Goal: Task Accomplishment & Management: Manage account settings

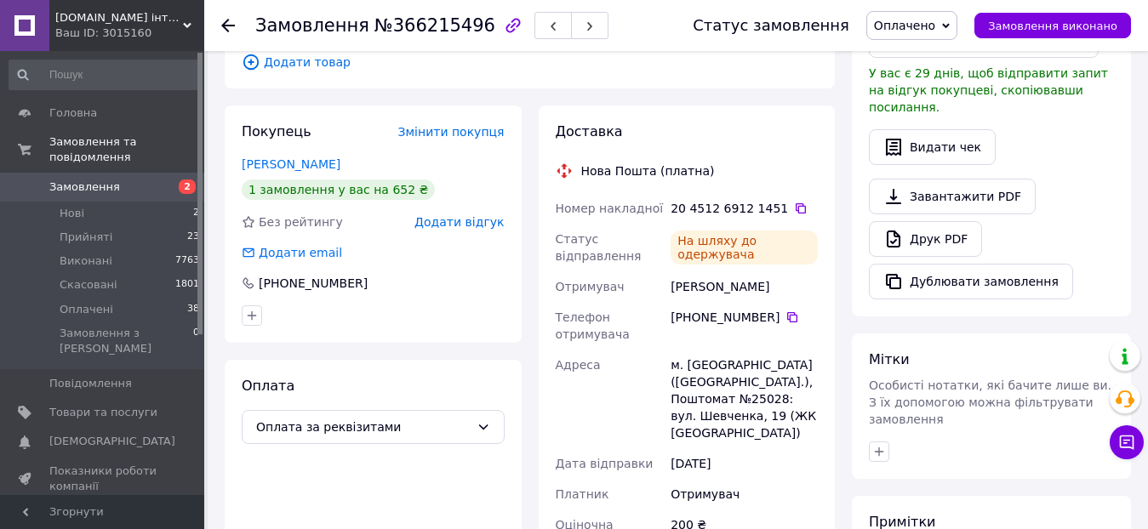
scroll to position [511, 0]
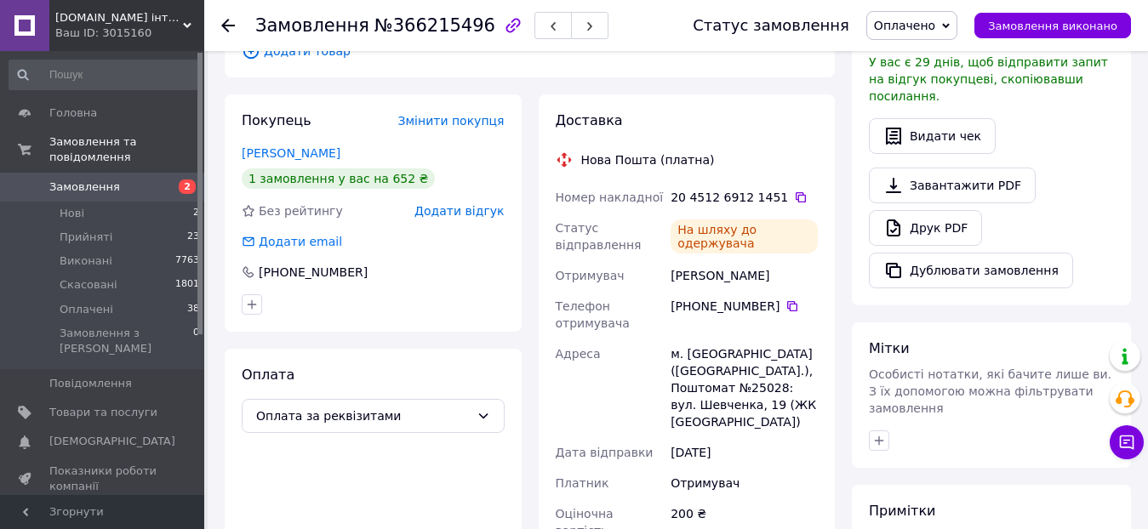
click at [224, 24] on use at bounding box center [228, 26] width 14 height 14
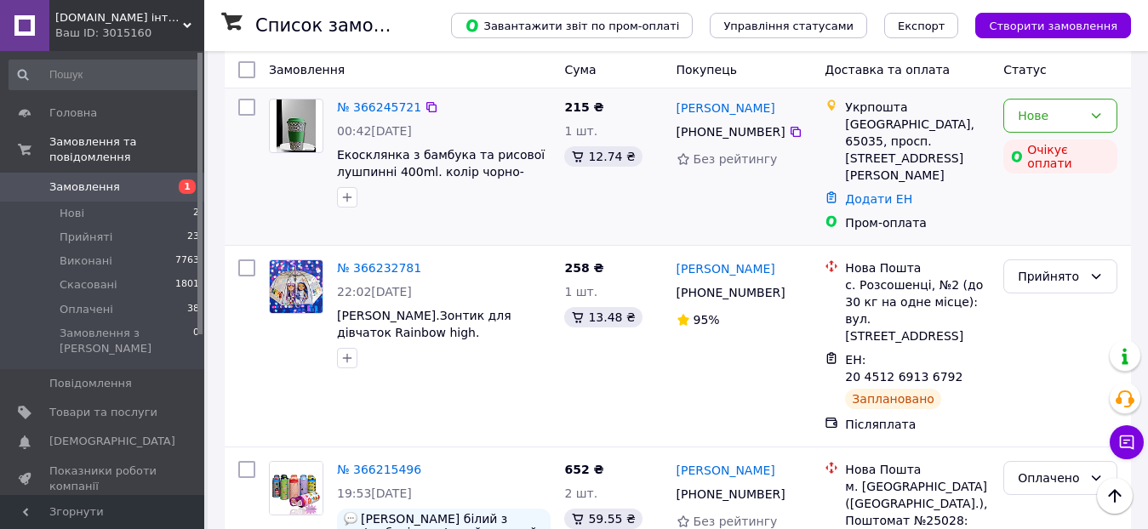
scroll to position [1446, 0]
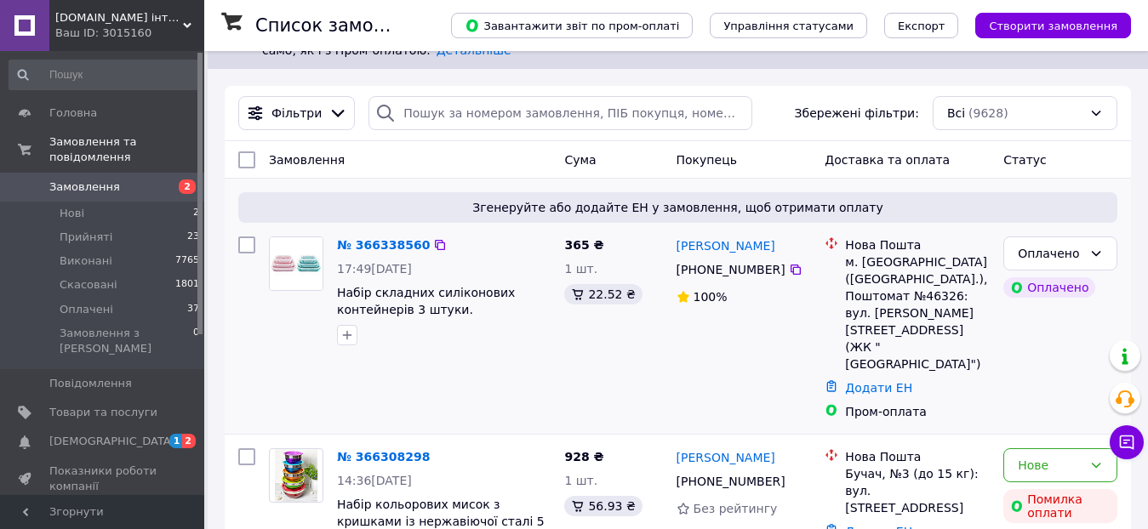
scroll to position [255, 0]
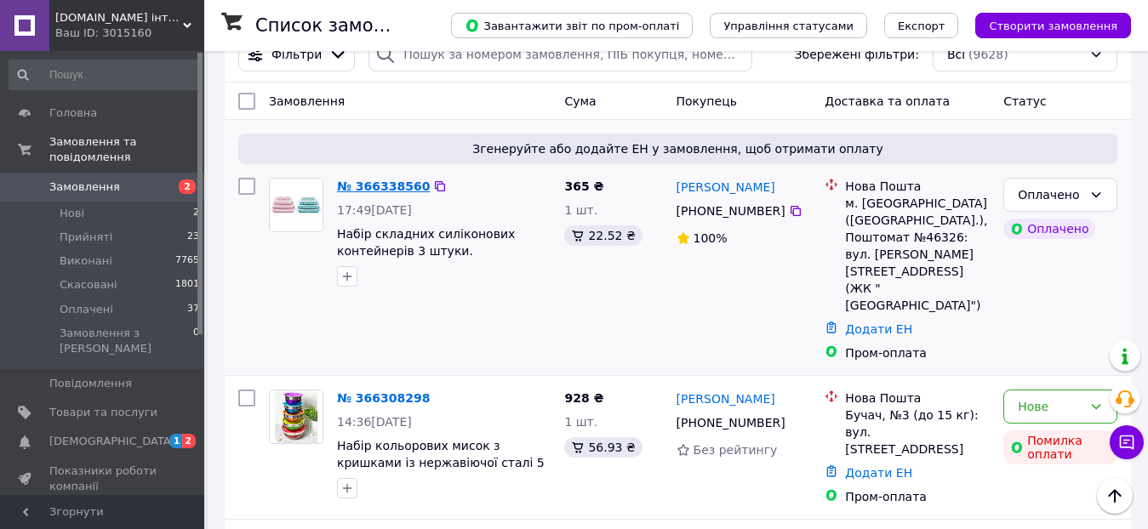
click at [371, 186] on link "№ 366338560" at bounding box center [383, 187] width 93 height 14
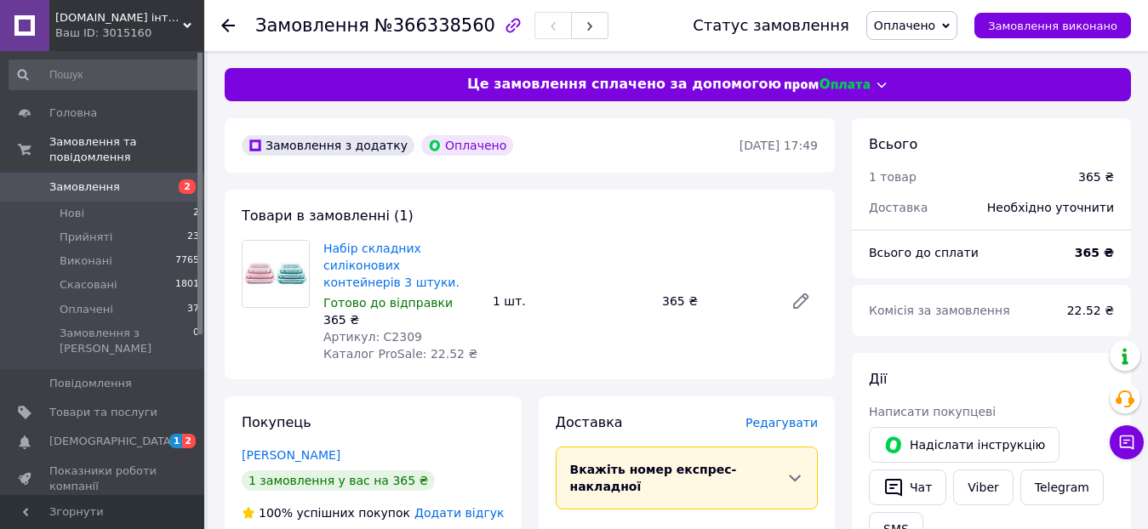
click at [773, 416] on span "Редагувати" at bounding box center [781, 423] width 72 height 14
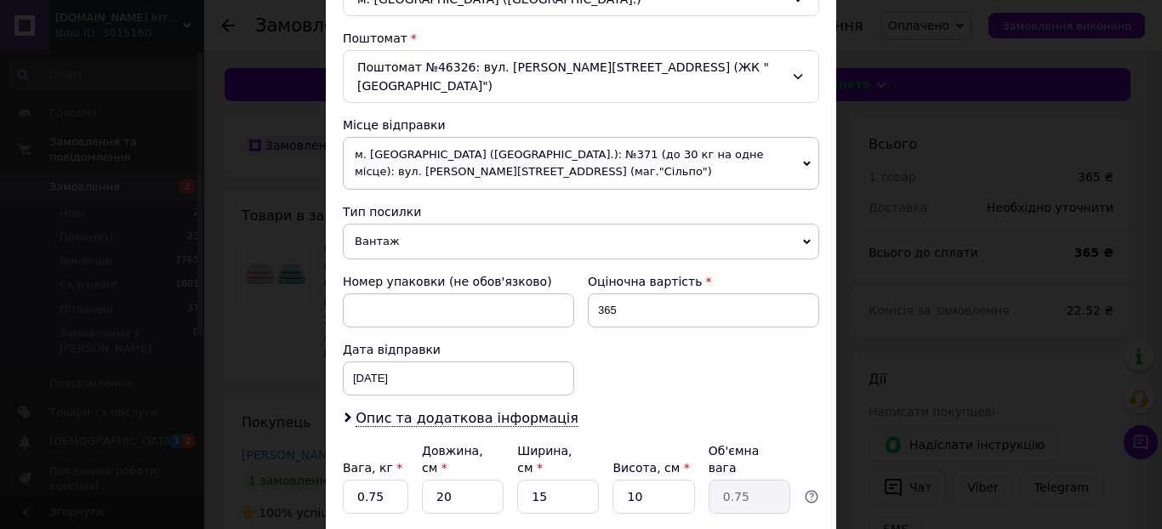
scroll to position [596, 0]
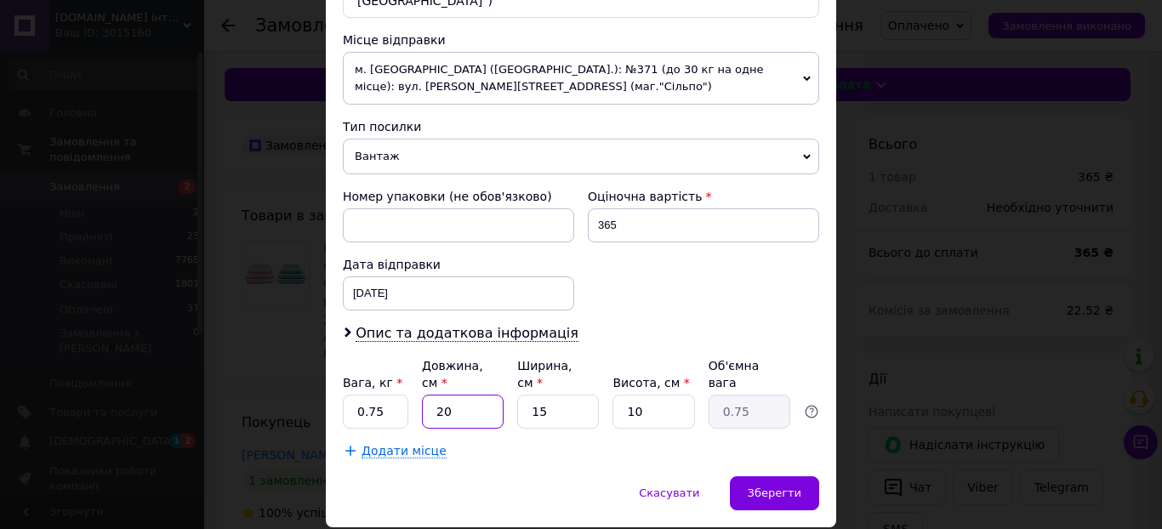
click at [466, 395] on input "20" at bounding box center [463, 412] width 82 height 34
click at [571, 395] on input "15" at bounding box center [558, 412] width 82 height 34
click at [632, 395] on input "10" at bounding box center [654, 412] width 82 height 34
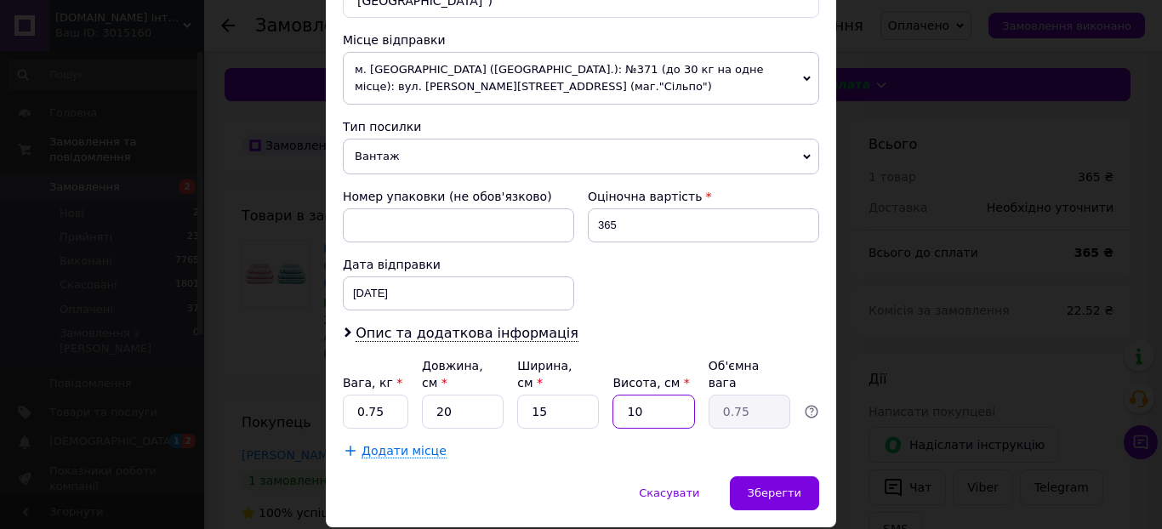
click at [632, 395] on input "10" at bounding box center [654, 412] width 82 height 34
type input "2"
type input "0.15"
type input "20"
type input "1.5"
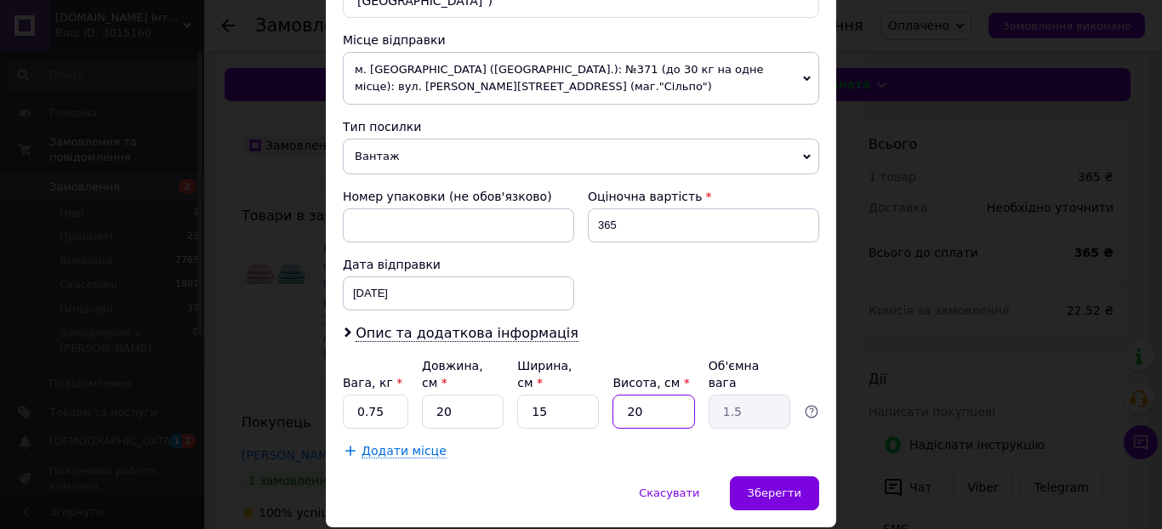
type input "20"
click at [567, 395] on input "15" at bounding box center [558, 412] width 82 height 34
type input "1"
type input "0.1"
type input "10"
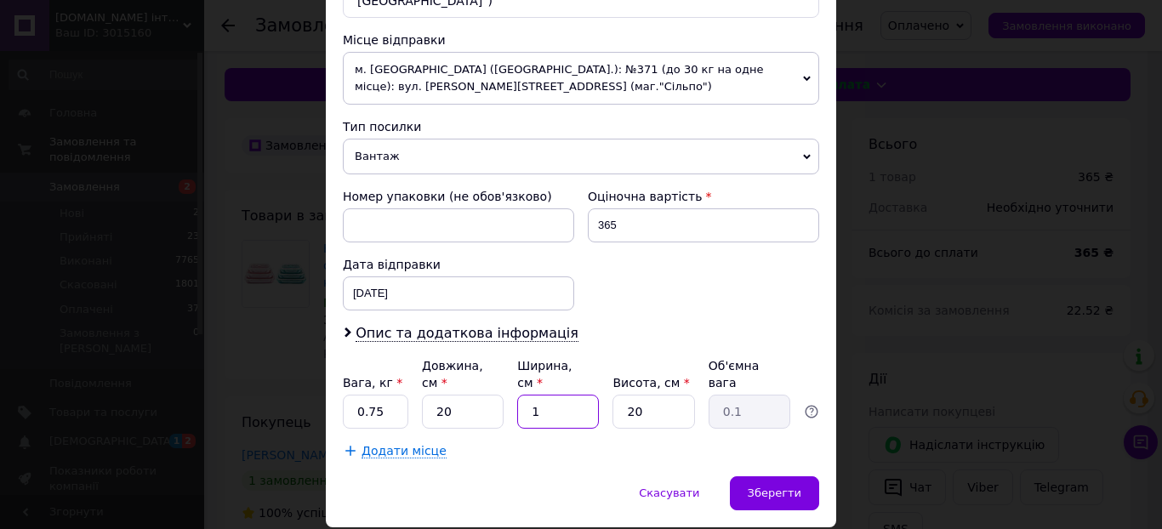
type input "1"
type input "10"
click at [512, 325] on span "Опис та додаткова інформація" at bounding box center [467, 333] width 223 height 17
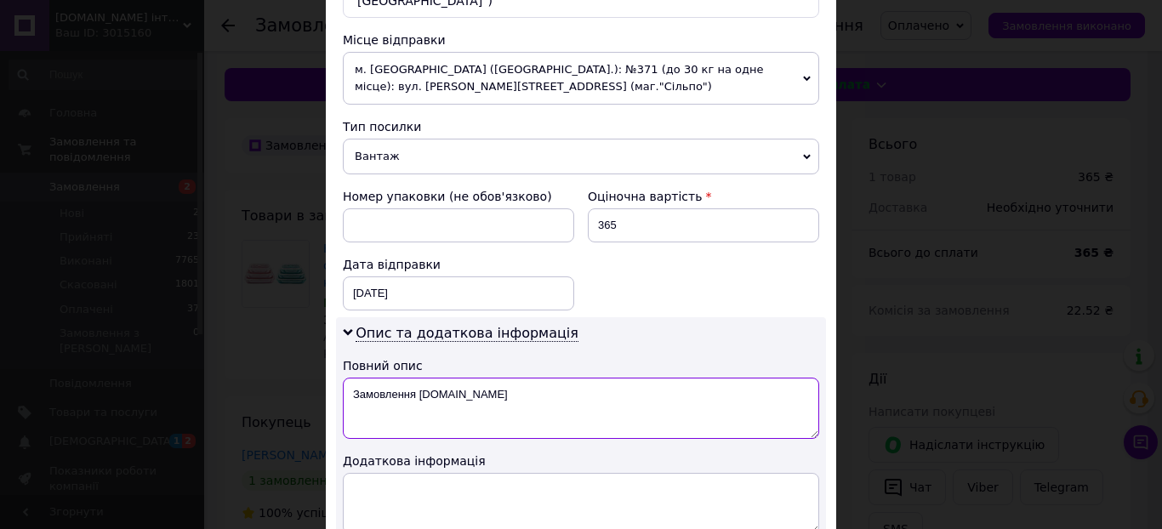
click at [470, 379] on textarea "Замовлення Prom.ua" at bounding box center [581, 408] width 476 height 61
type textarea "З"
type textarea "Контейнери"
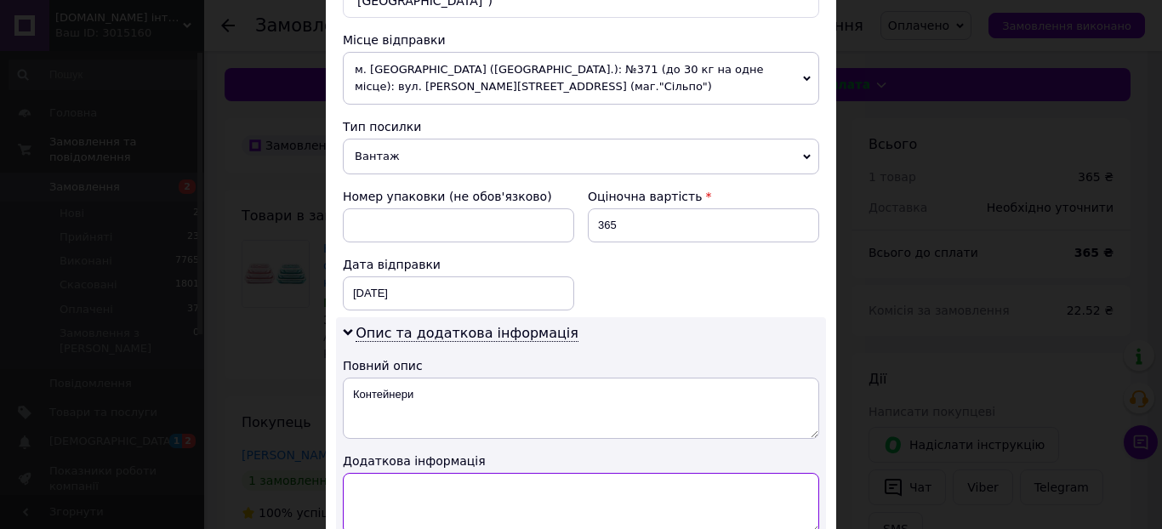
paste textarea "Контейнери"
type textarea "Контейнери"
click at [705, 269] on div "Номер упаковки (не обов'язково) Оціночна вартість 365 Дата відправки 12.10.2025…" at bounding box center [581, 249] width 490 height 136
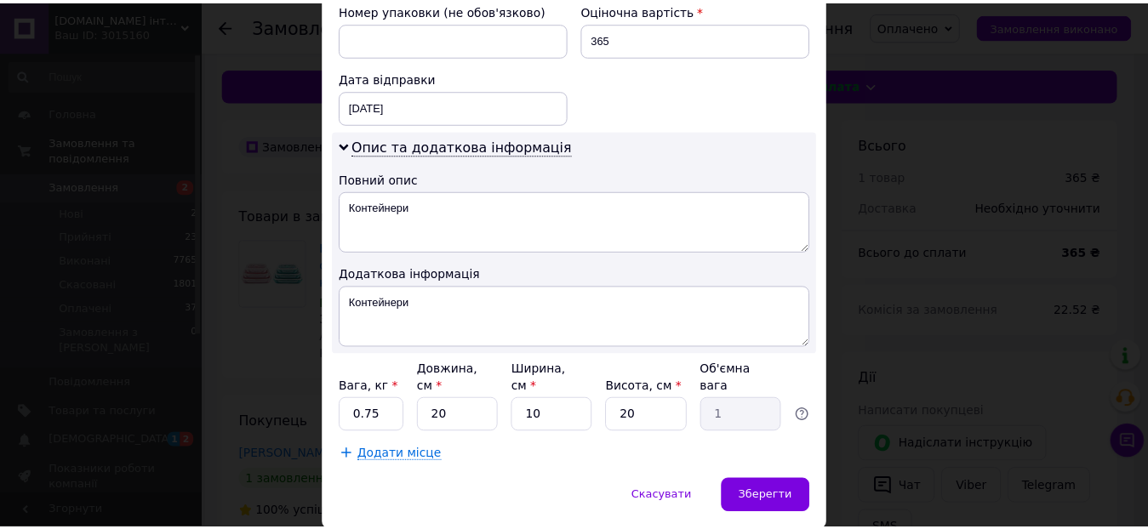
scroll to position [808, 0]
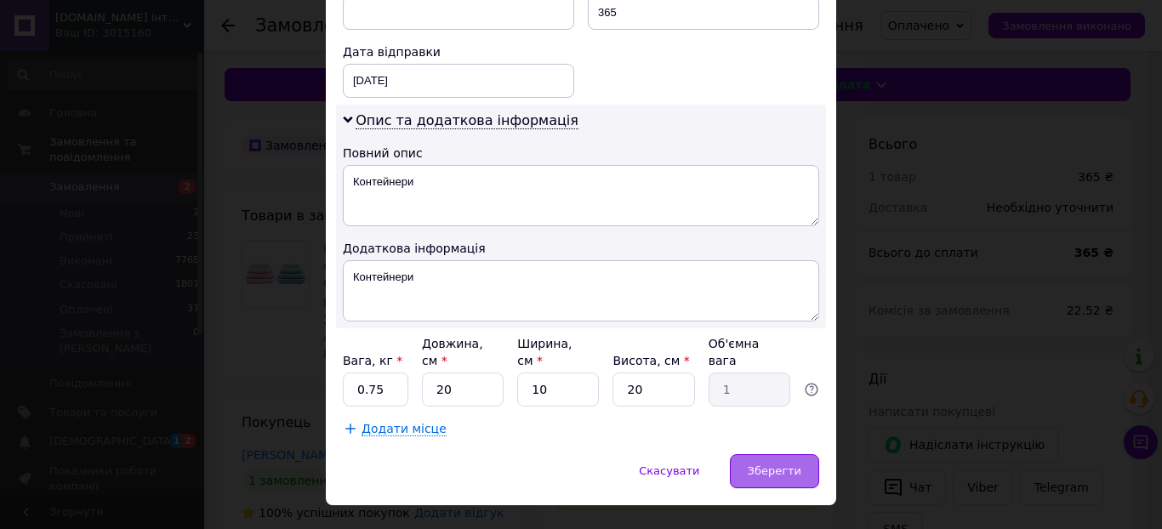
click at [762, 465] on span "Зберегти" at bounding box center [775, 471] width 54 height 13
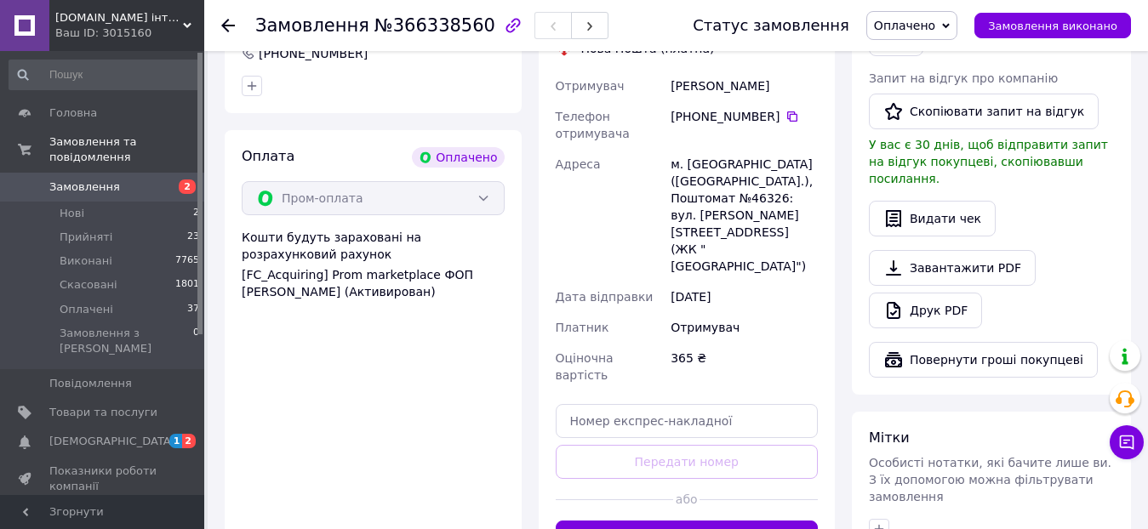
scroll to position [511, 0]
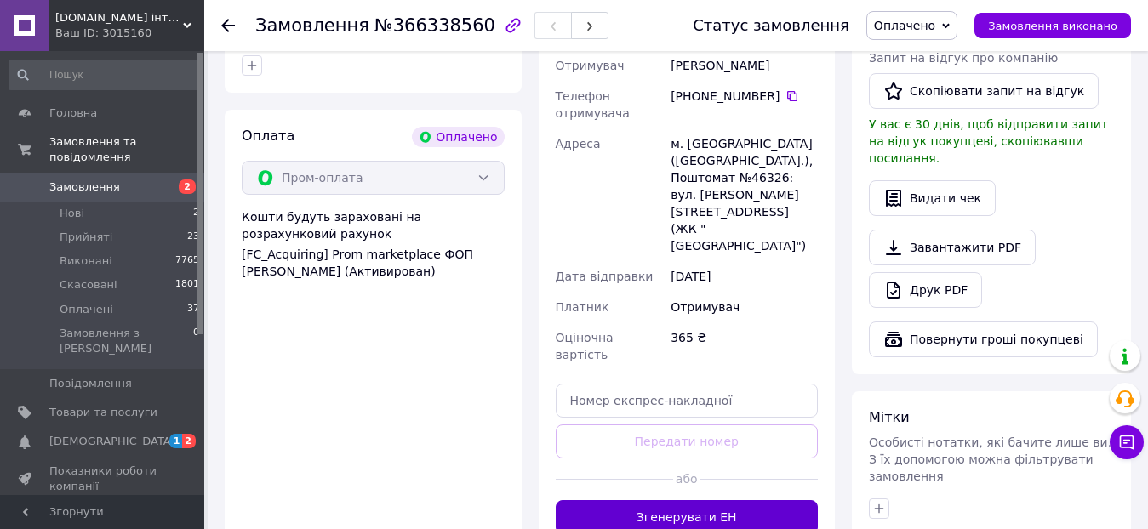
click at [763, 500] on button "Згенерувати ЕН" at bounding box center [687, 517] width 263 height 34
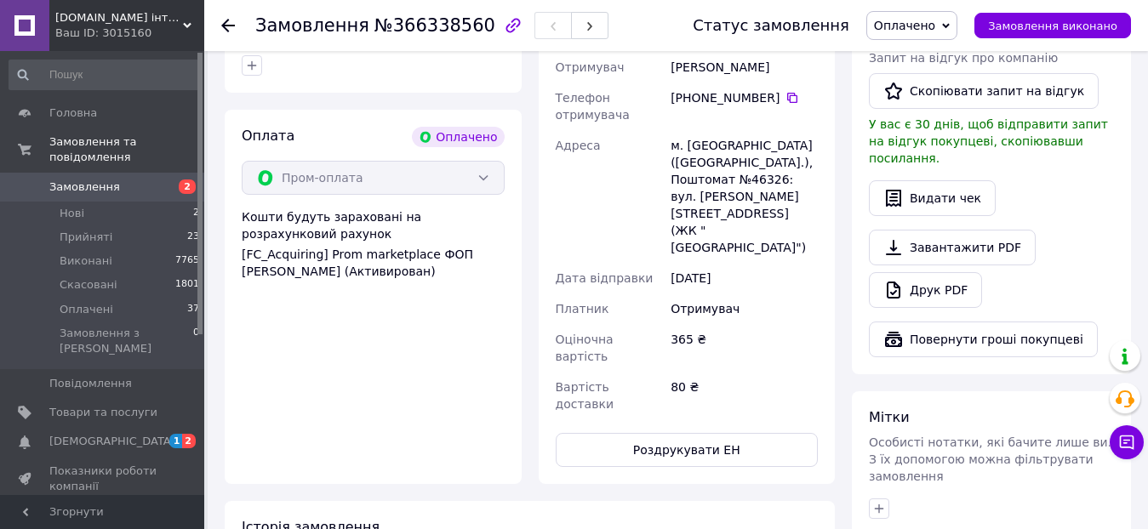
click at [228, 26] on use at bounding box center [228, 26] width 14 height 14
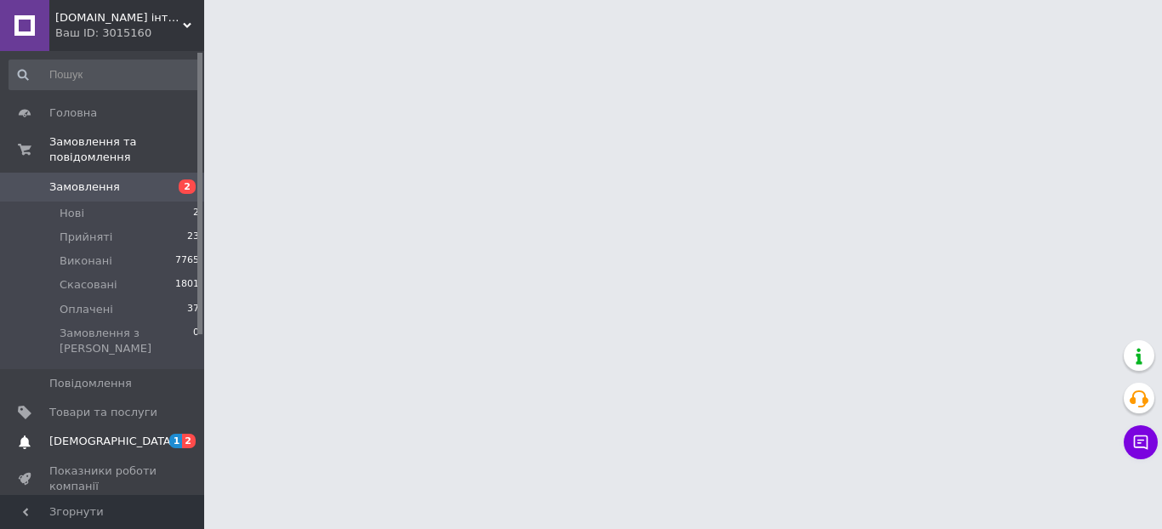
click at [96, 427] on link "Сповіщення 1 2" at bounding box center [104, 441] width 209 height 29
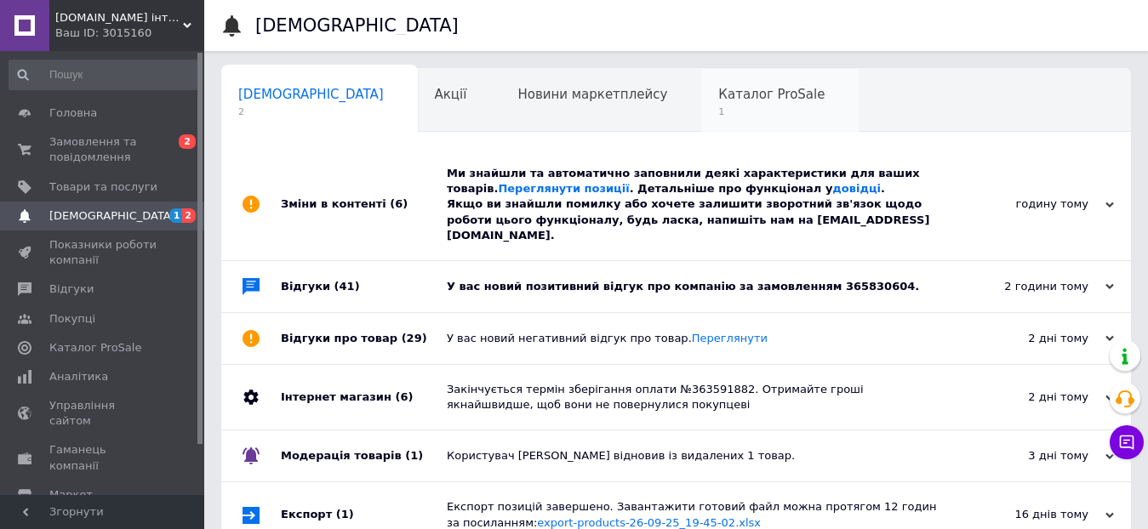
click at [718, 98] on span "Каталог ProSale" at bounding box center [771, 94] width 106 height 15
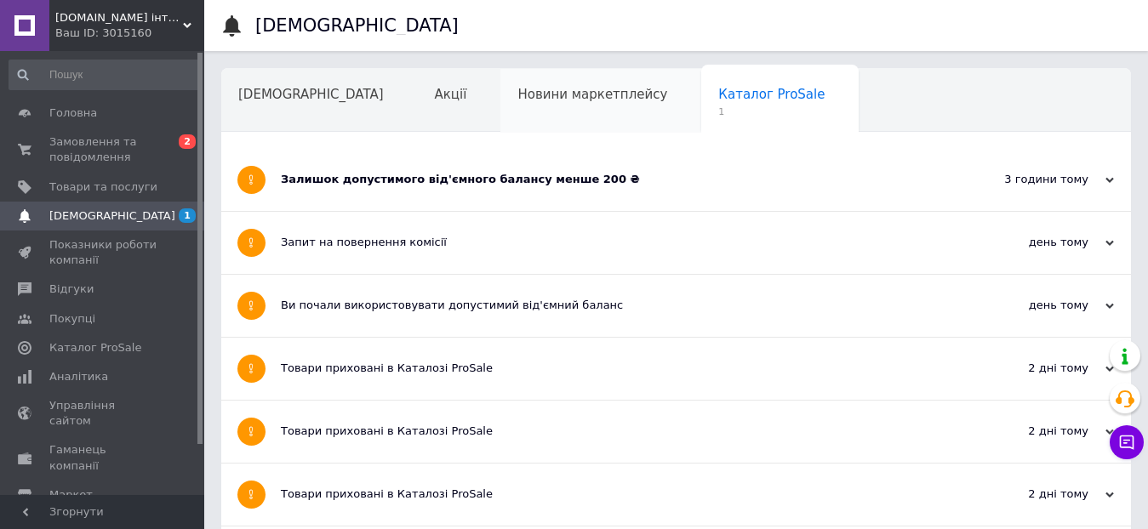
click at [563, 101] on span "Новини маркетплейсу" at bounding box center [592, 94] width 150 height 15
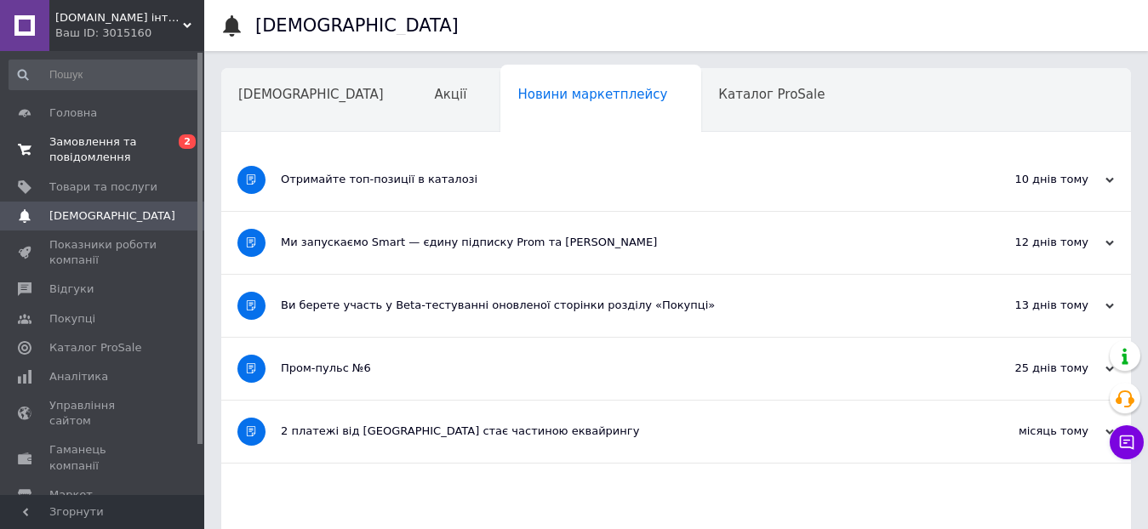
click at [71, 140] on span "Замовлення та повідомлення" at bounding box center [103, 149] width 108 height 31
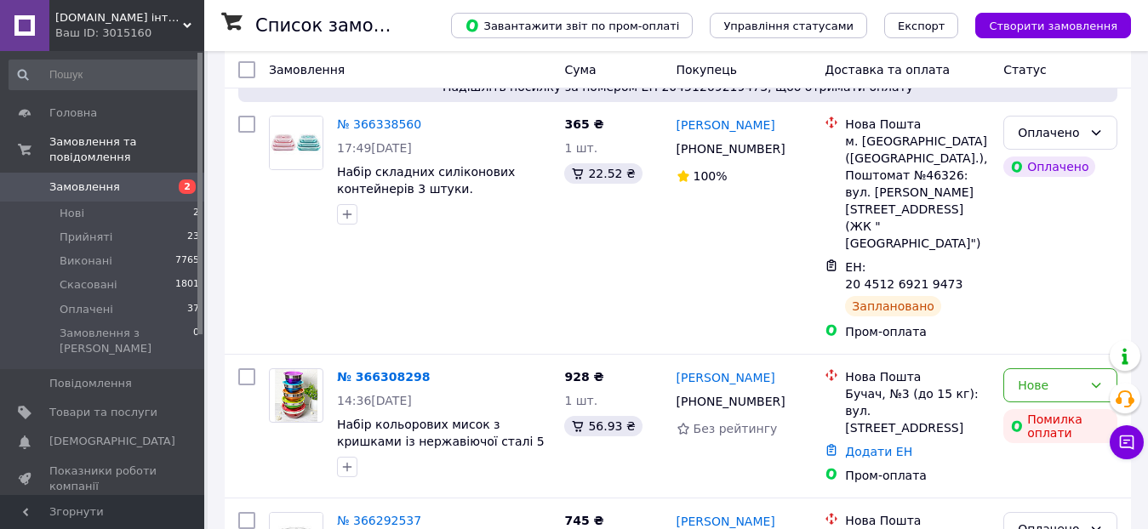
scroll to position [340, 0]
